Goal: Understand process/instructions: Learn how to perform a task or action

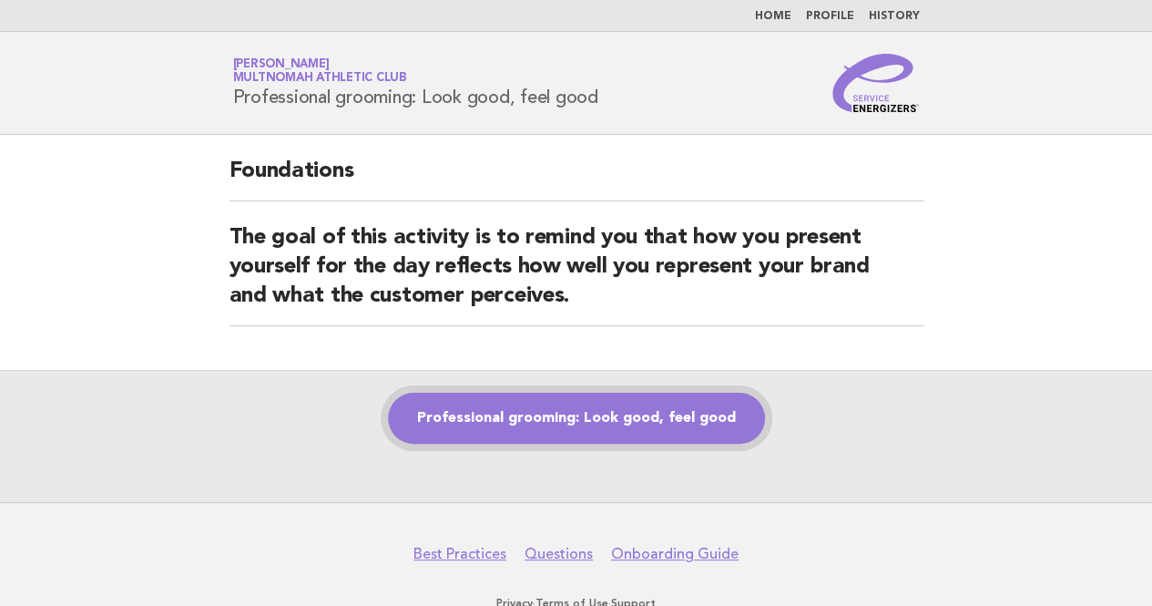
click at [563, 411] on link "Professional grooming: Look good, feel good" at bounding box center [576, 418] width 377 height 51
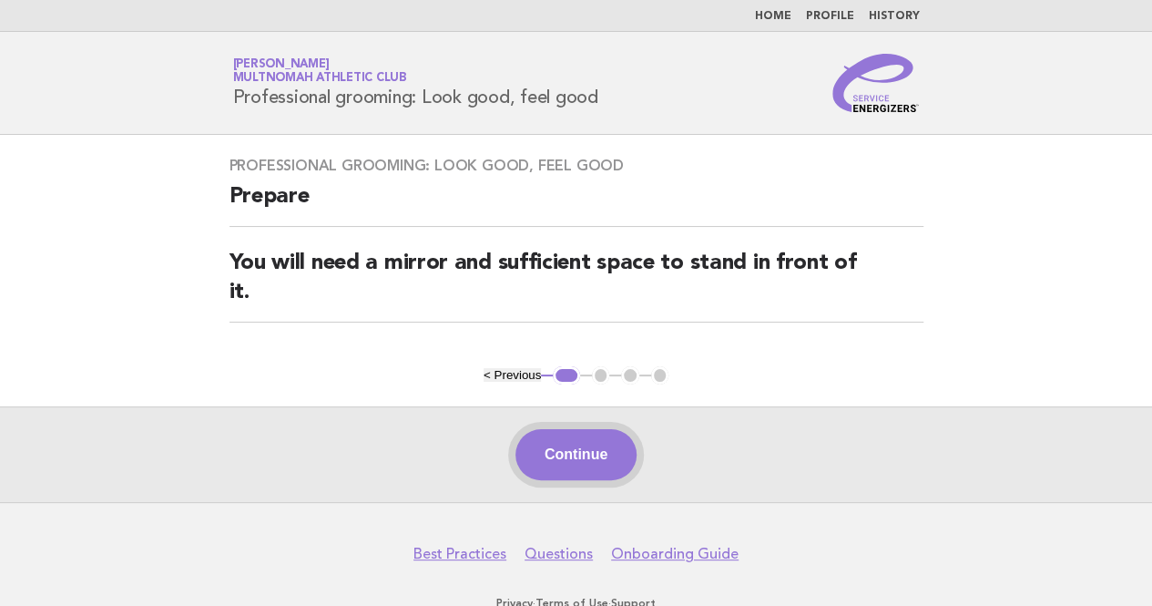
click at [581, 429] on button "Continue" at bounding box center [576, 454] width 121 height 51
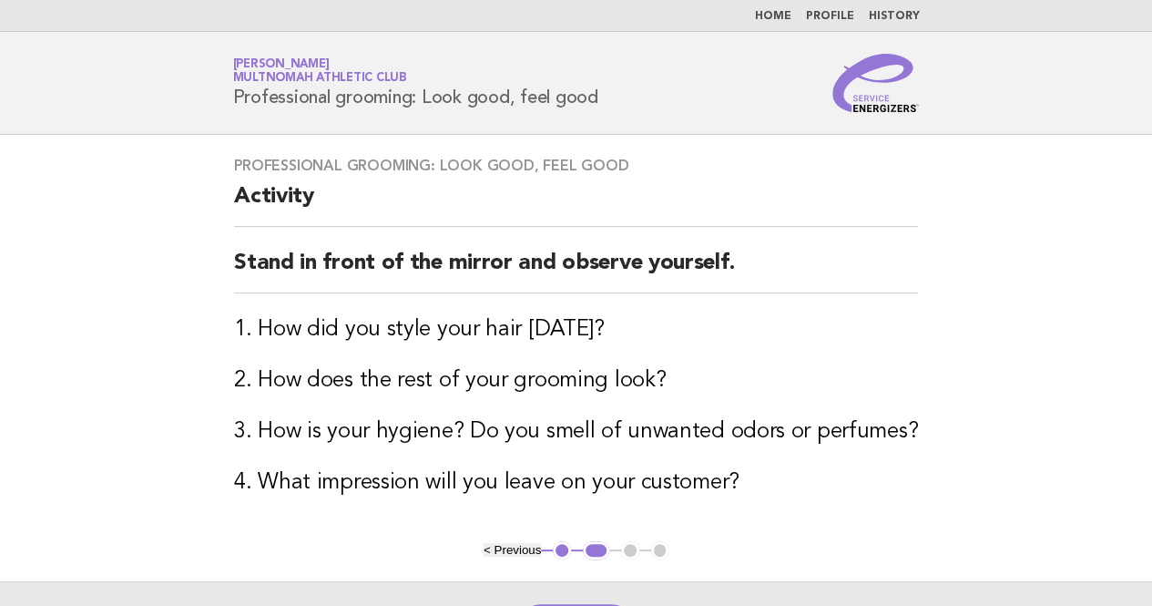
click at [1122, 277] on main "Professional grooming: Look good, feel good Activity Stand in front of the mirr…" at bounding box center [576, 406] width 1152 height 542
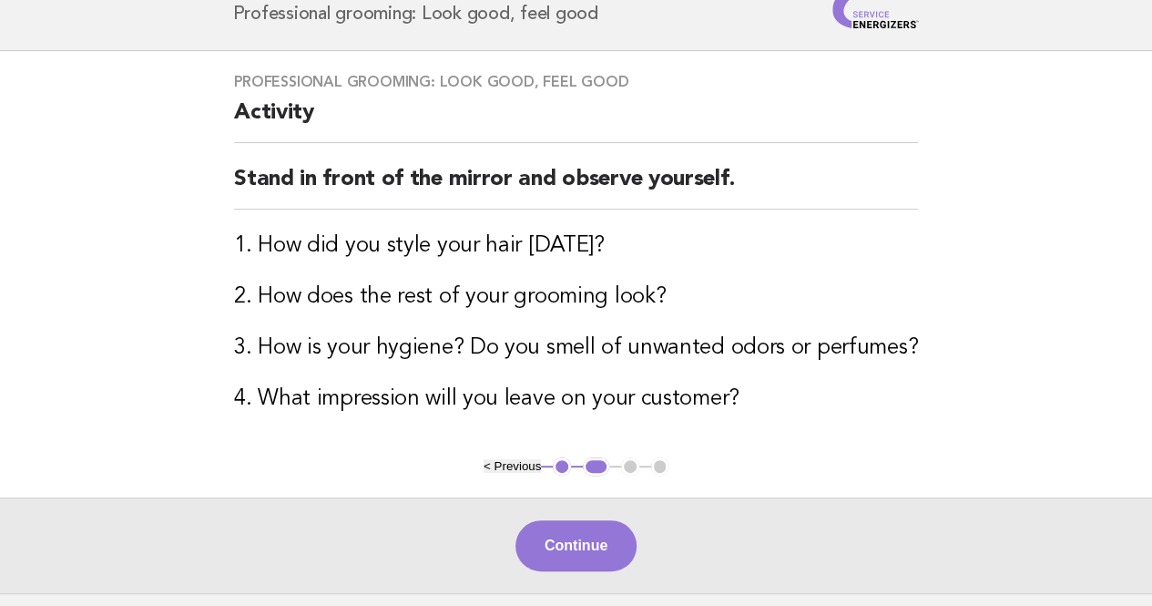
scroll to position [182, 0]
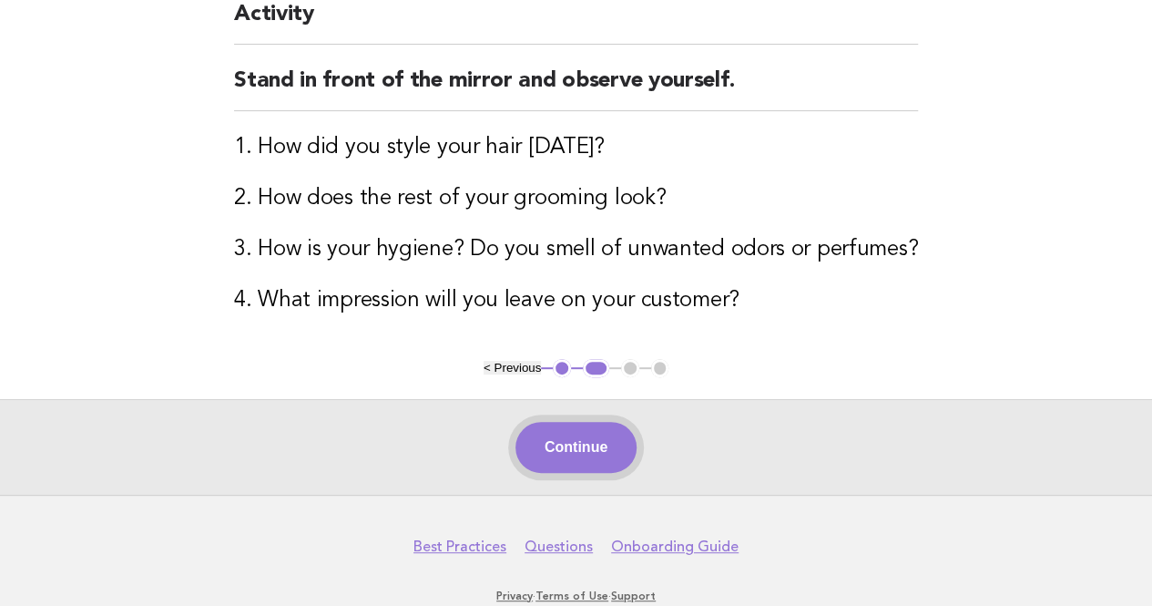
click at [556, 443] on button "Continue" at bounding box center [576, 447] width 121 height 51
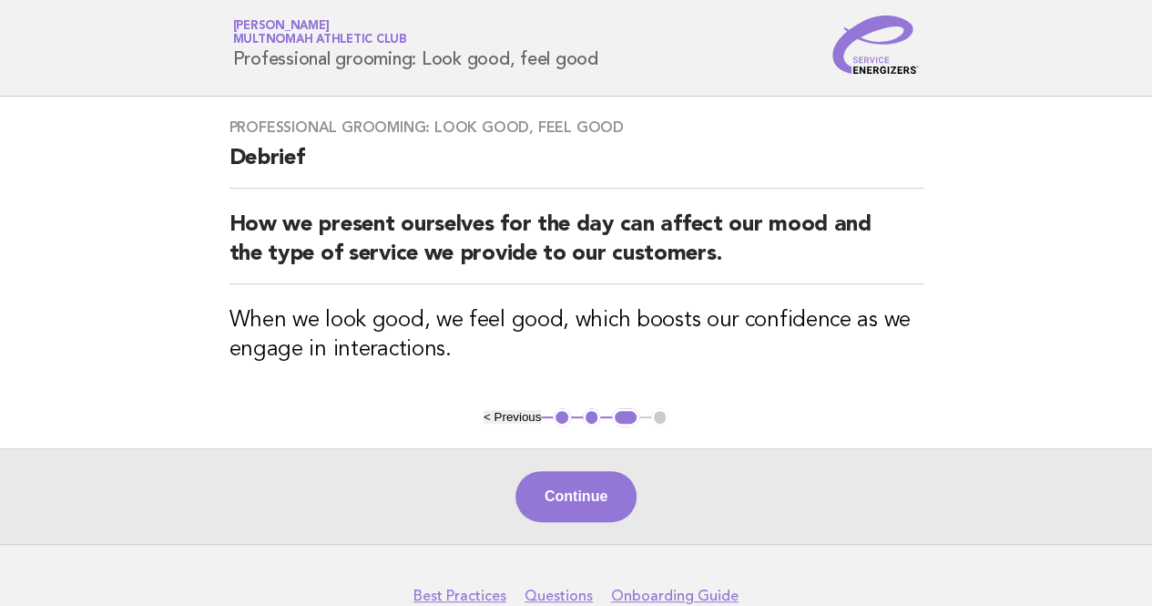
scroll to position [91, 0]
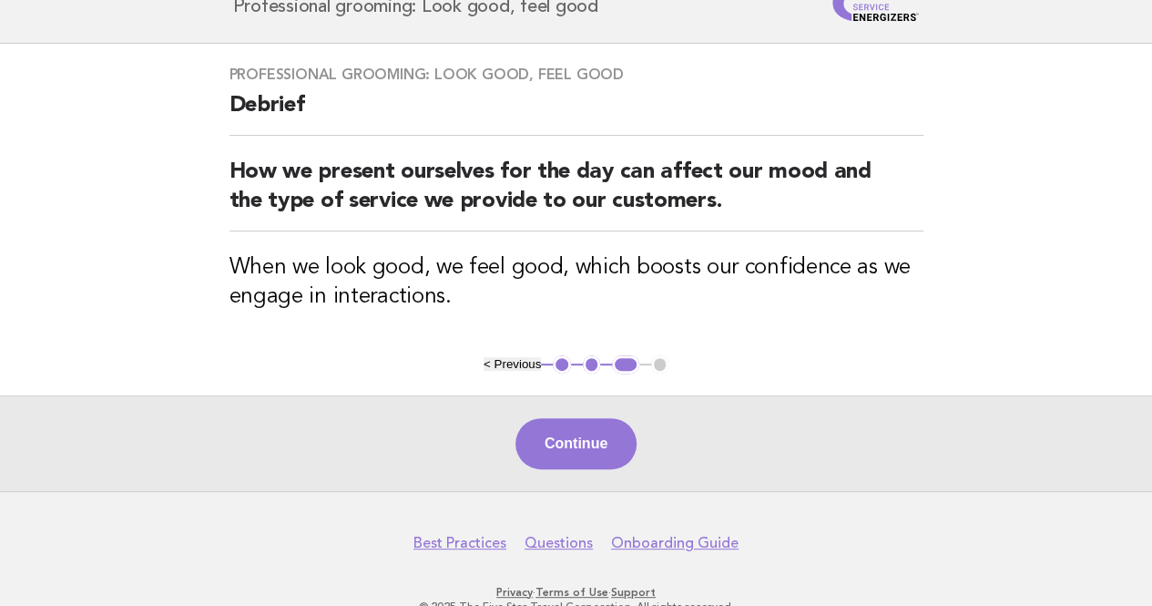
click at [603, 473] on div "Continue" at bounding box center [576, 443] width 1152 height 96
click at [599, 452] on button "Continue" at bounding box center [576, 443] width 121 height 51
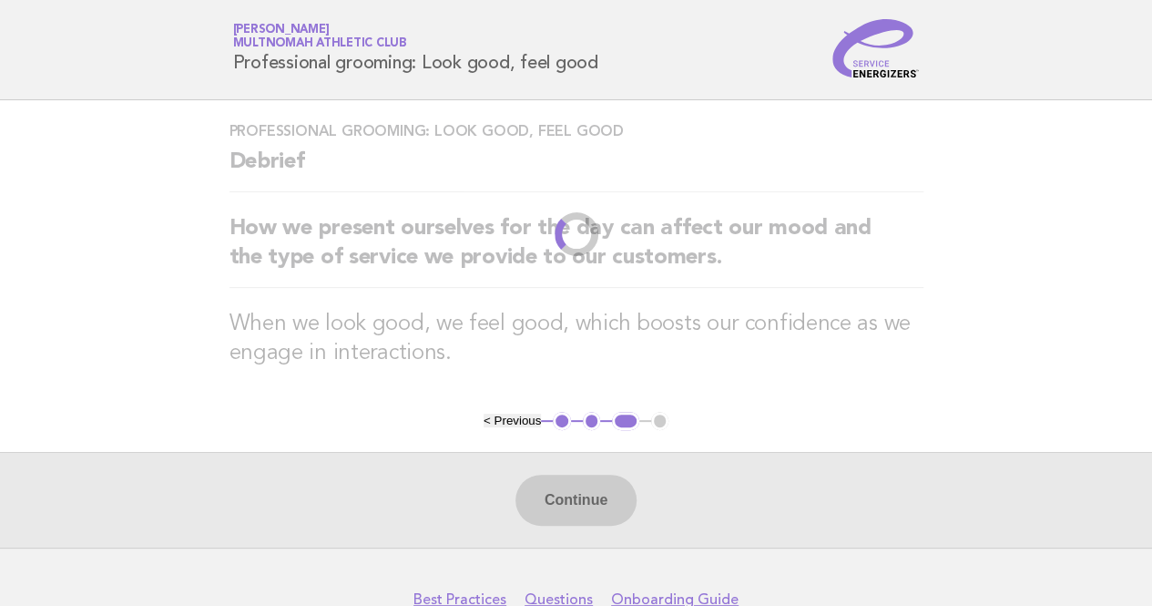
scroll to position [0, 0]
